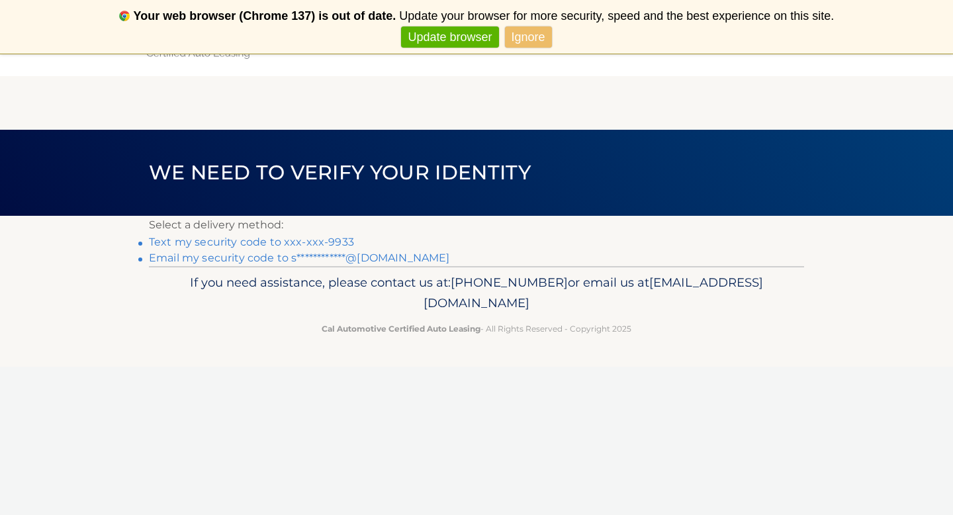
click at [364, 260] on link "**********" at bounding box center [299, 257] width 300 height 13
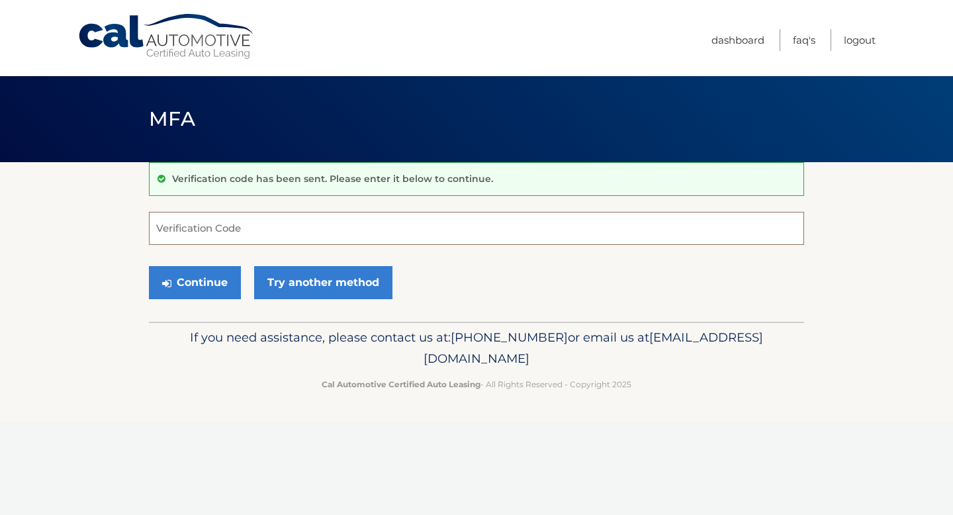
click at [368, 218] on input "Verification Code" at bounding box center [476, 228] width 655 height 33
type input "413894"
click at [215, 284] on button "Continue" at bounding box center [195, 282] width 92 height 33
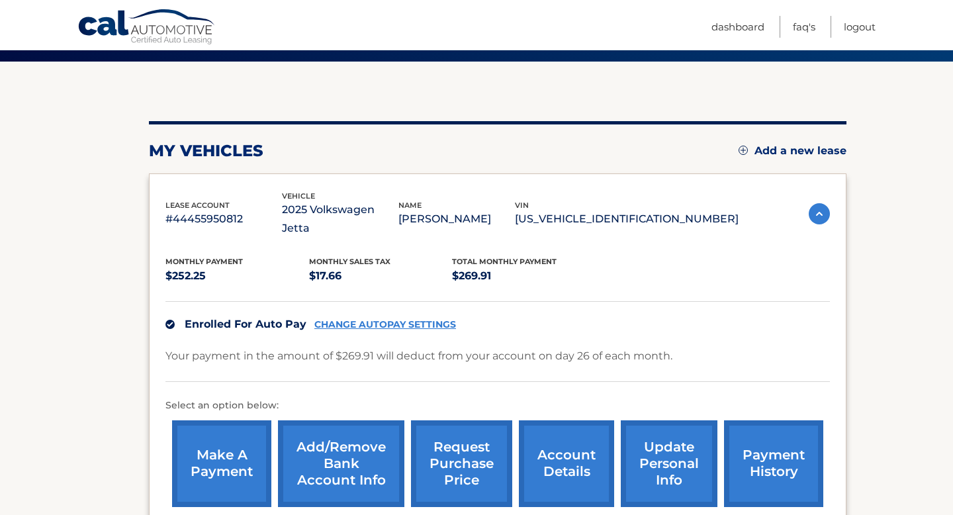
scroll to position [130, 0]
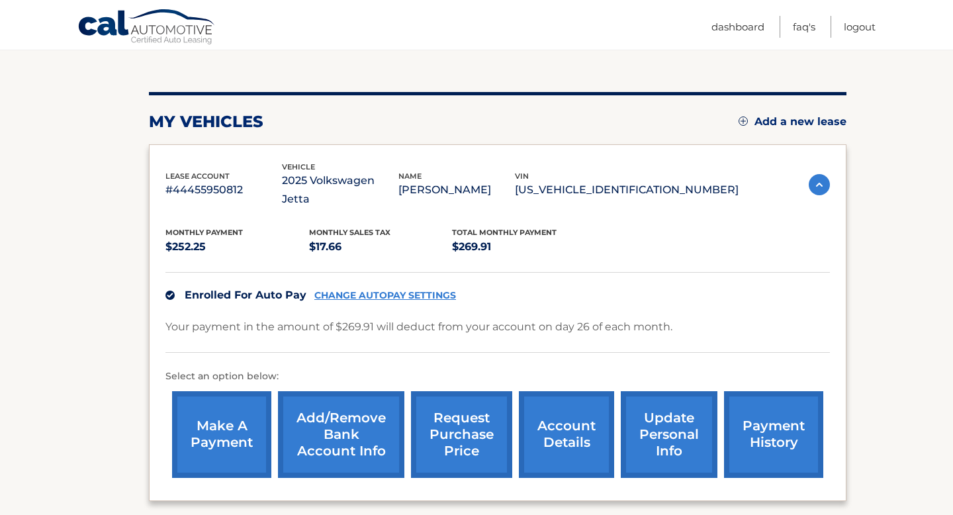
click at [418, 290] on link "CHANGE AUTOPAY SETTINGS" at bounding box center [385, 295] width 142 height 11
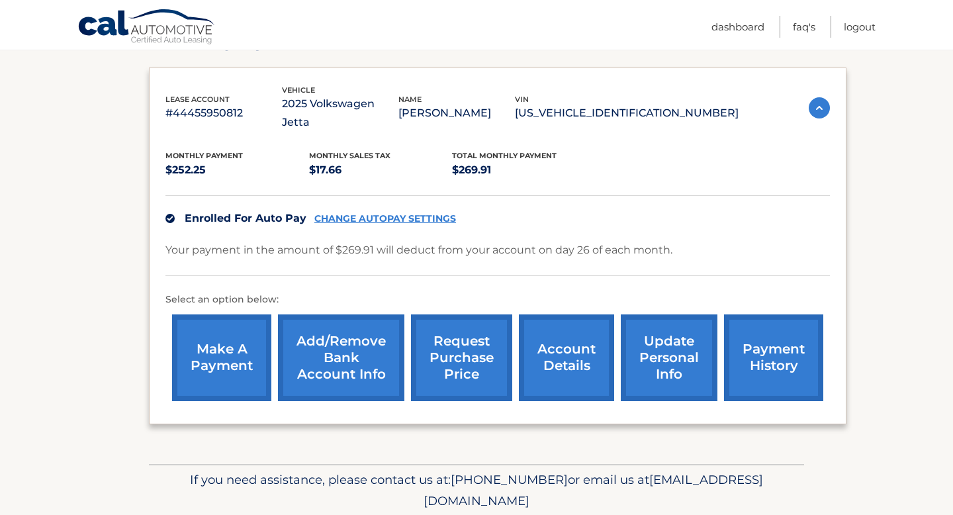
scroll to position [213, 0]
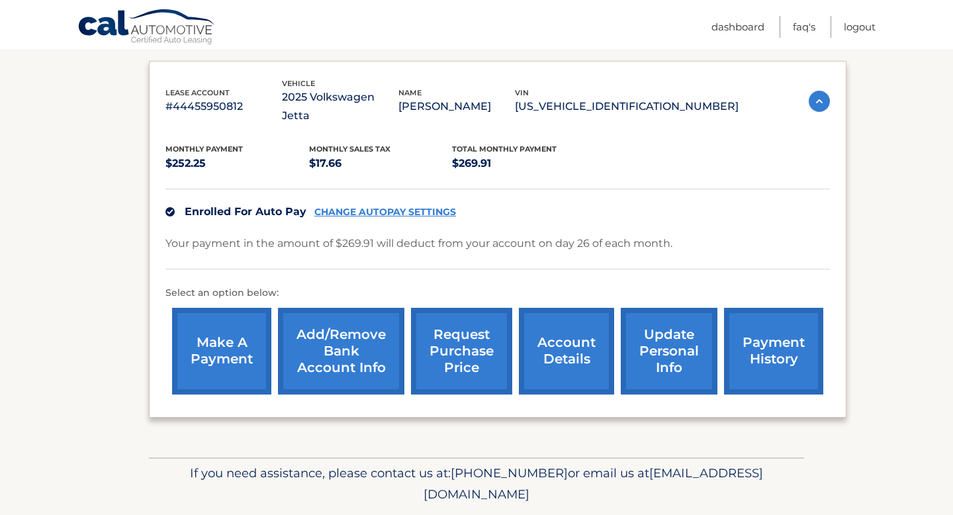
click at [356, 343] on link "Add/Remove bank account info" at bounding box center [341, 351] width 126 height 87
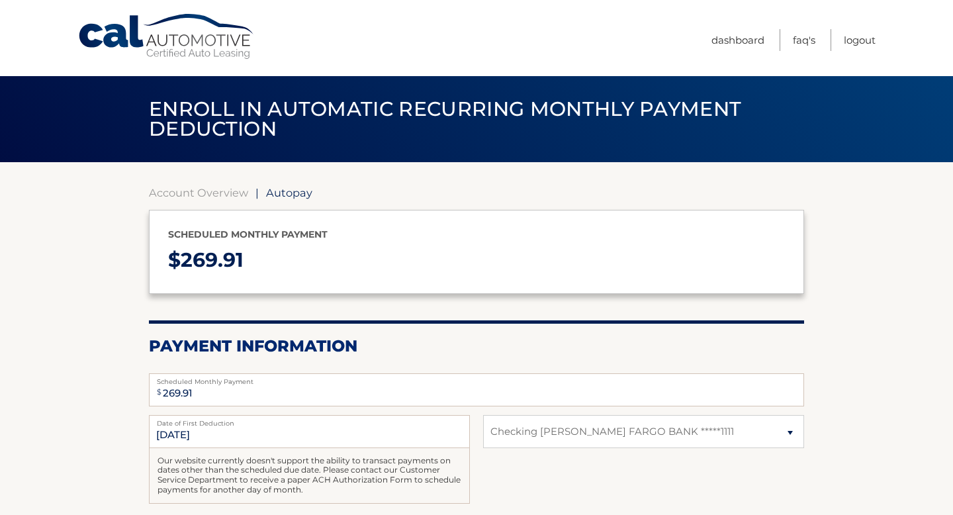
select select "ZjU2NjEwMzEtZTY4ZS00MDFlLWJlNjMtZmMxY2MxZjdmNDIw"
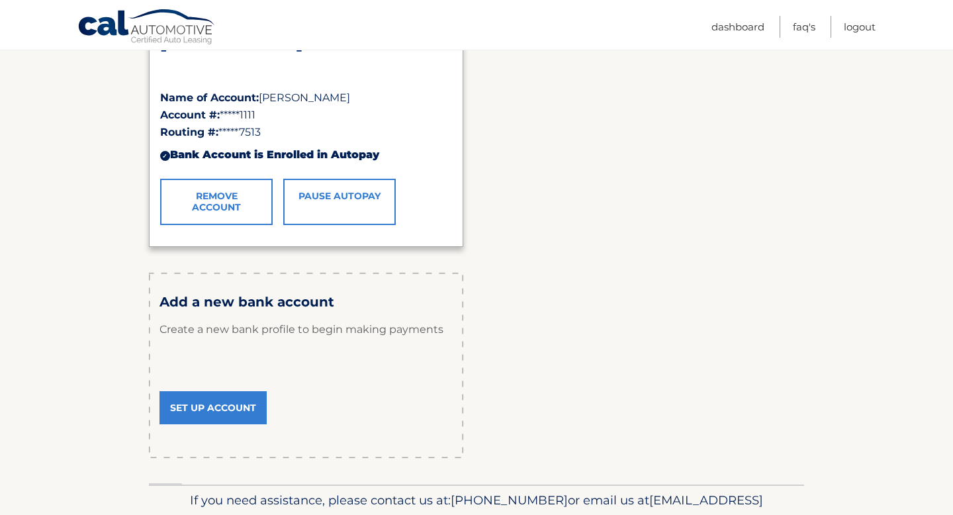
scroll to position [258, 0]
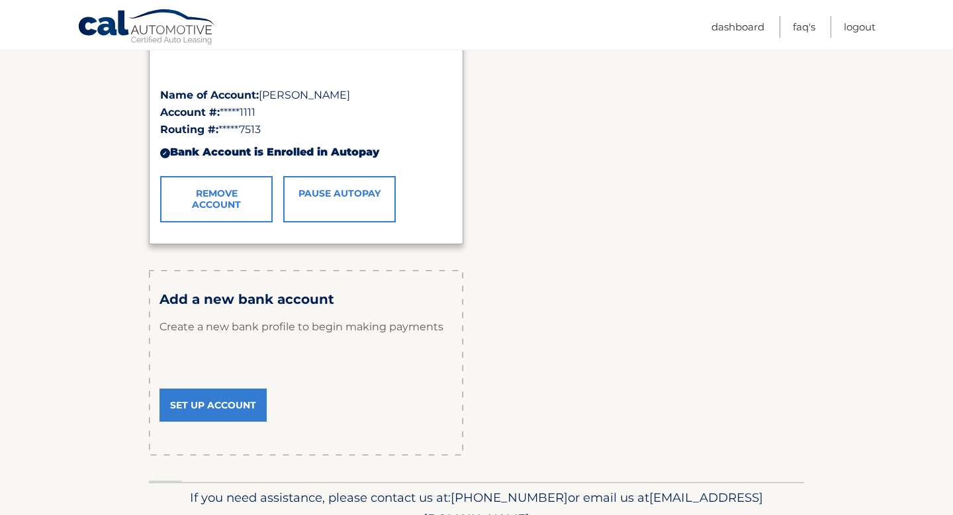
click at [213, 402] on link "Set Up Account" at bounding box center [212, 404] width 107 height 33
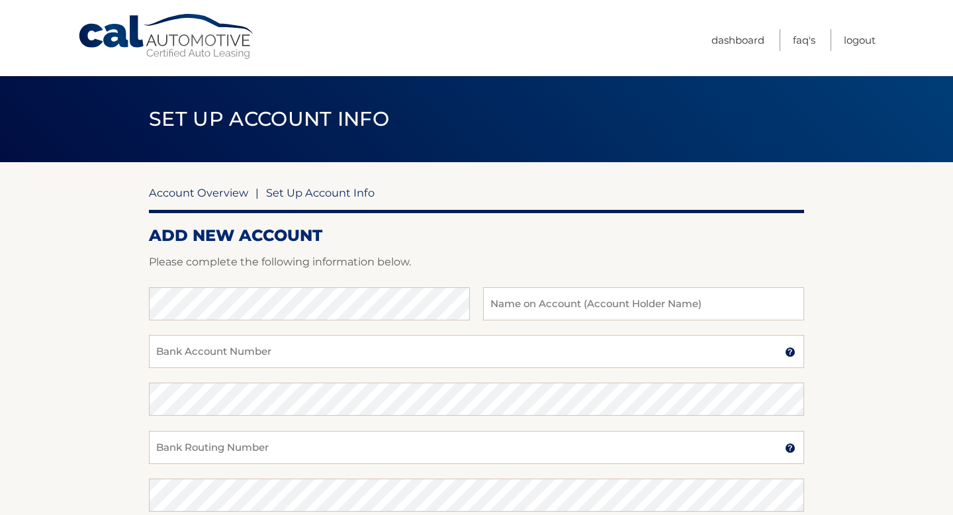
click at [230, 192] on link "Account Overview" at bounding box center [198, 192] width 99 height 13
